Goal: Register for event/course

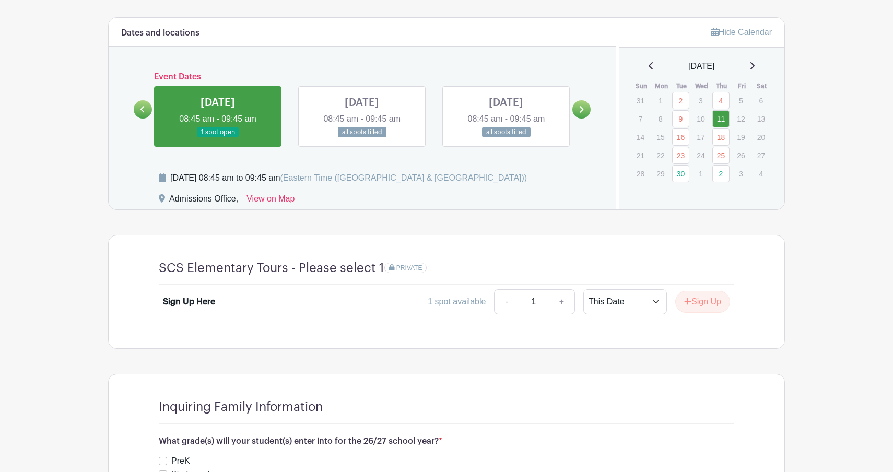
scroll to position [593, 0]
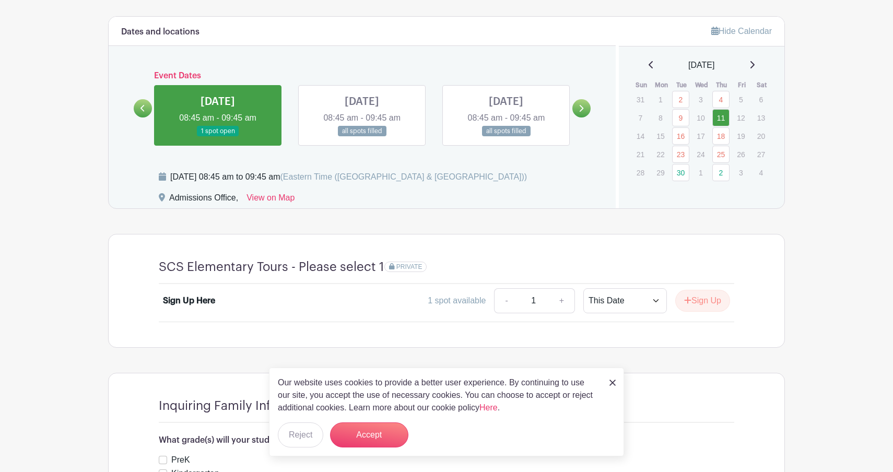
click at [582, 107] on icon at bounding box center [582, 108] width 4 height 7
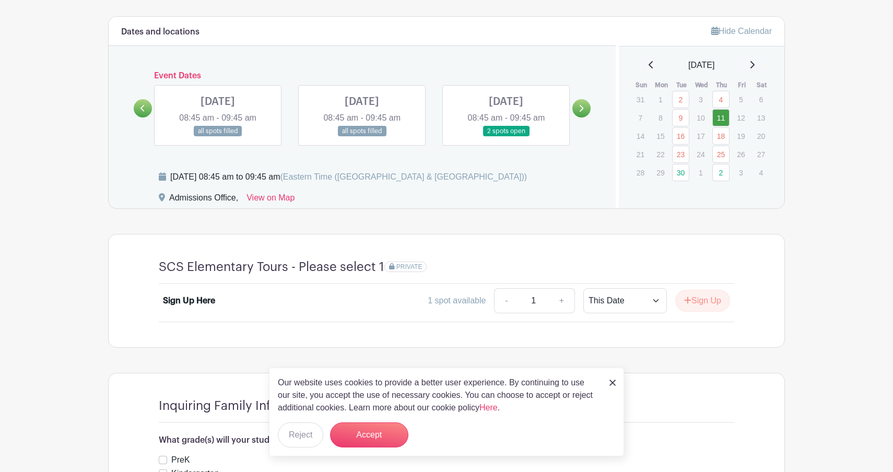
click at [582, 107] on icon at bounding box center [582, 108] width 4 height 7
click at [137, 107] on link at bounding box center [143, 108] width 18 height 18
click at [506, 137] on link at bounding box center [506, 137] width 0 height 0
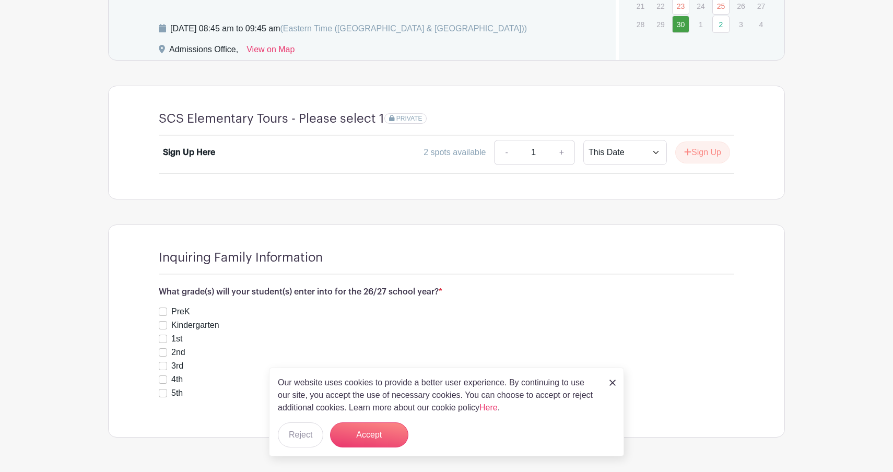
scroll to position [742, 0]
click at [562, 153] on link "+" at bounding box center [562, 151] width 26 height 25
click at [500, 150] on link "-" at bounding box center [506, 151] width 24 height 25
type input "1"
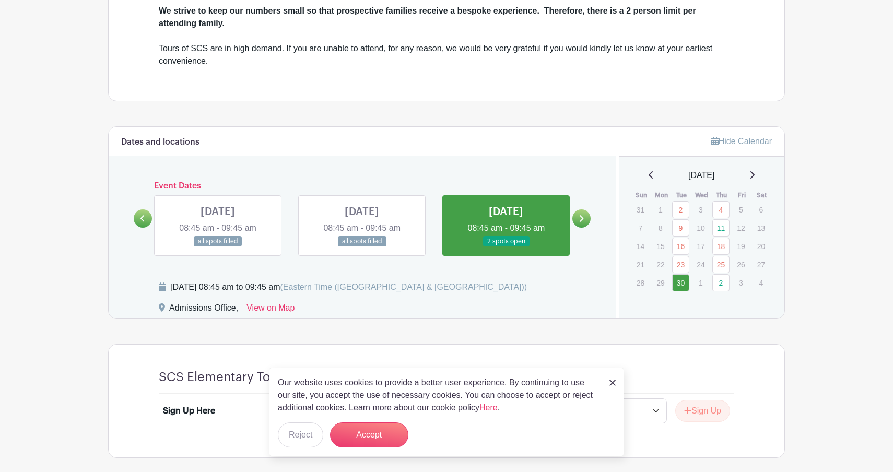
scroll to position [481, 0]
